Goal: Task Accomplishment & Management: Manage account settings

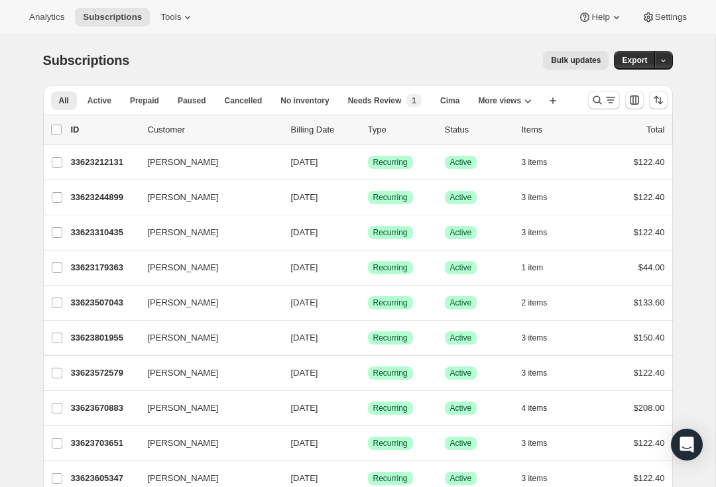
click at [597, 97] on icon "Search and filter results" at bounding box center [596, 100] width 9 height 9
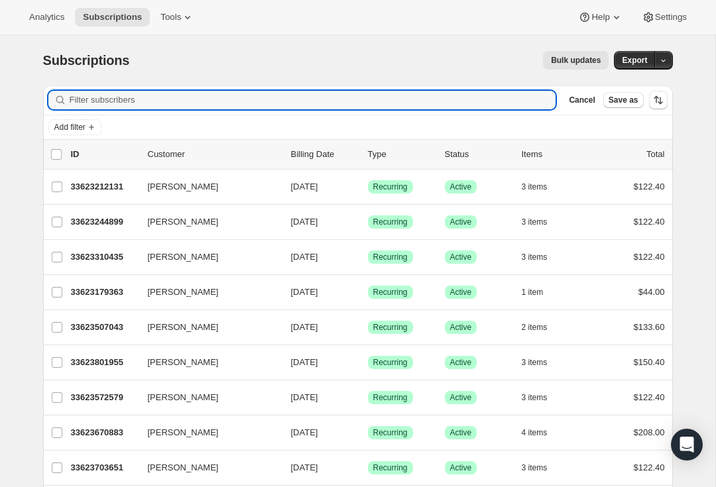
click at [201, 95] on input "Filter subscribers" at bounding box center [313, 100] width 486 height 19
click at [118, 103] on input "Filter subscribers" at bounding box center [313, 100] width 486 height 19
paste input "Alb5898@gmail.com"
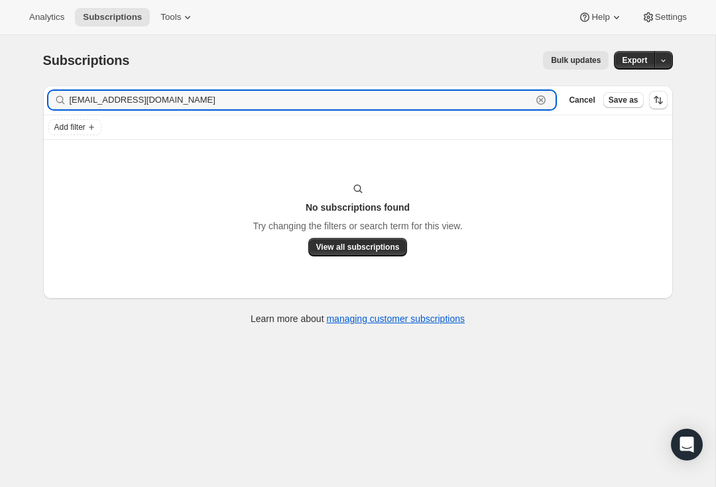
click at [177, 109] on input "Alb5898@gmail.com" at bounding box center [301, 100] width 463 height 19
type input "A"
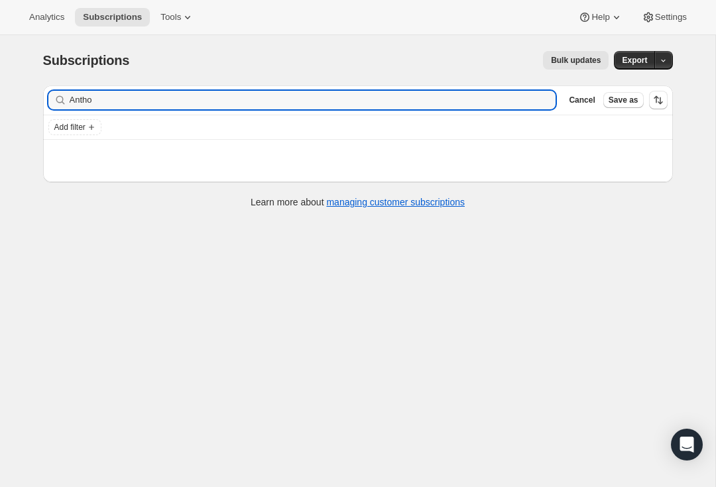
click at [136, 107] on input "Antho" at bounding box center [313, 100] width 486 height 19
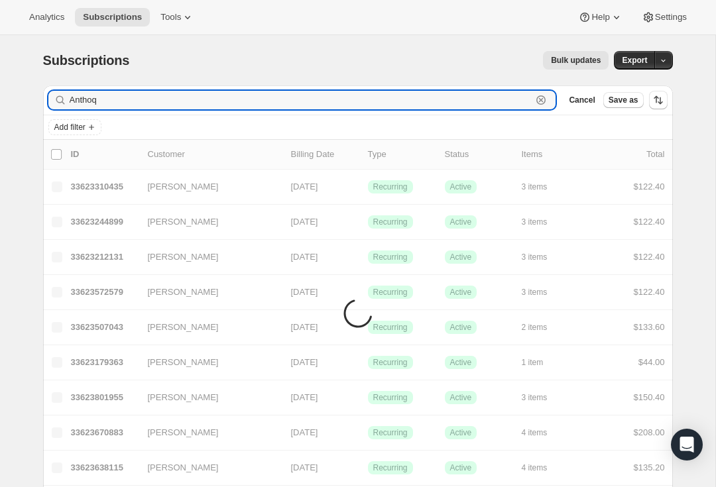
click at [135, 99] on input "Anthoq" at bounding box center [301, 100] width 463 height 19
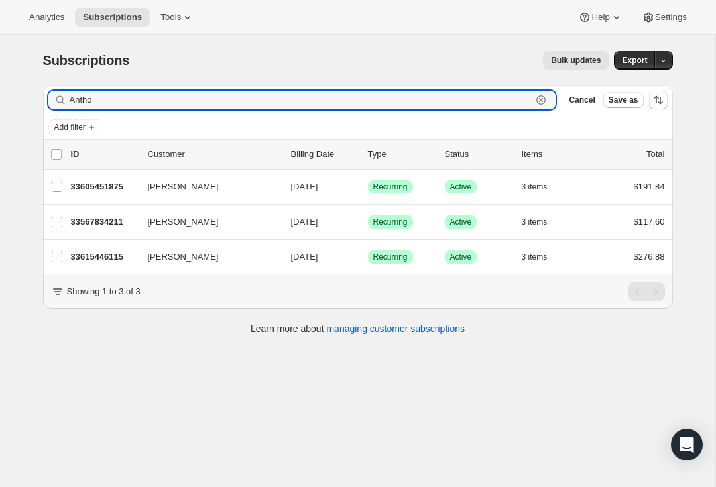
click at [127, 105] on input "Antho" at bounding box center [301, 100] width 463 height 19
type input "Anthony"
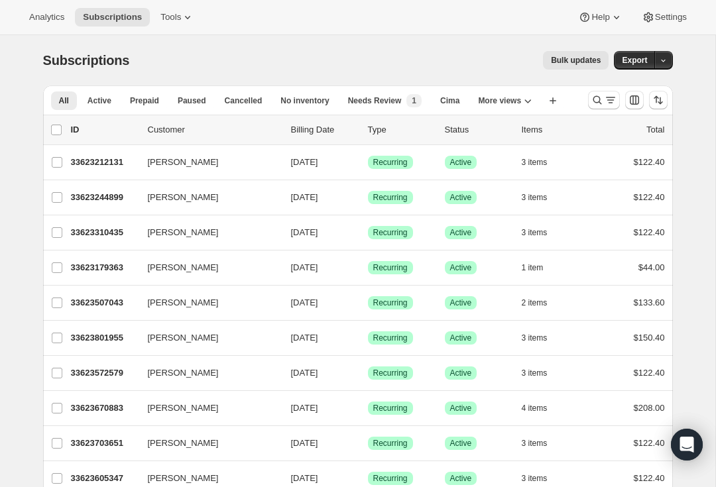
click at [601, 100] on icon "Search and filter results" at bounding box center [596, 99] width 13 height 13
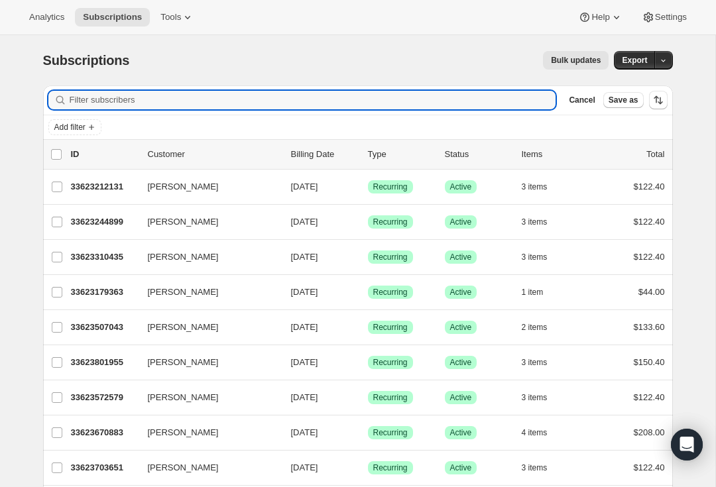
click at [239, 101] on input "Filter subscribers" at bounding box center [313, 100] width 486 height 19
type input "[PERSON_NAME]"
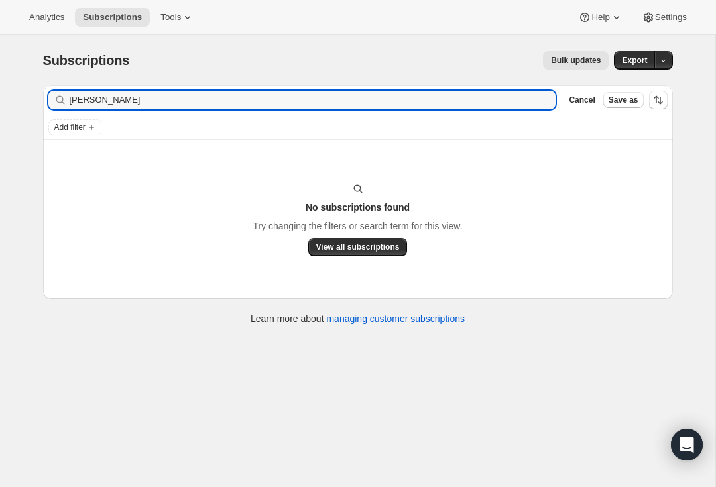
click at [577, 102] on span "Cancel" at bounding box center [582, 100] width 26 height 11
